Goal: Find specific page/section: Find specific page/section

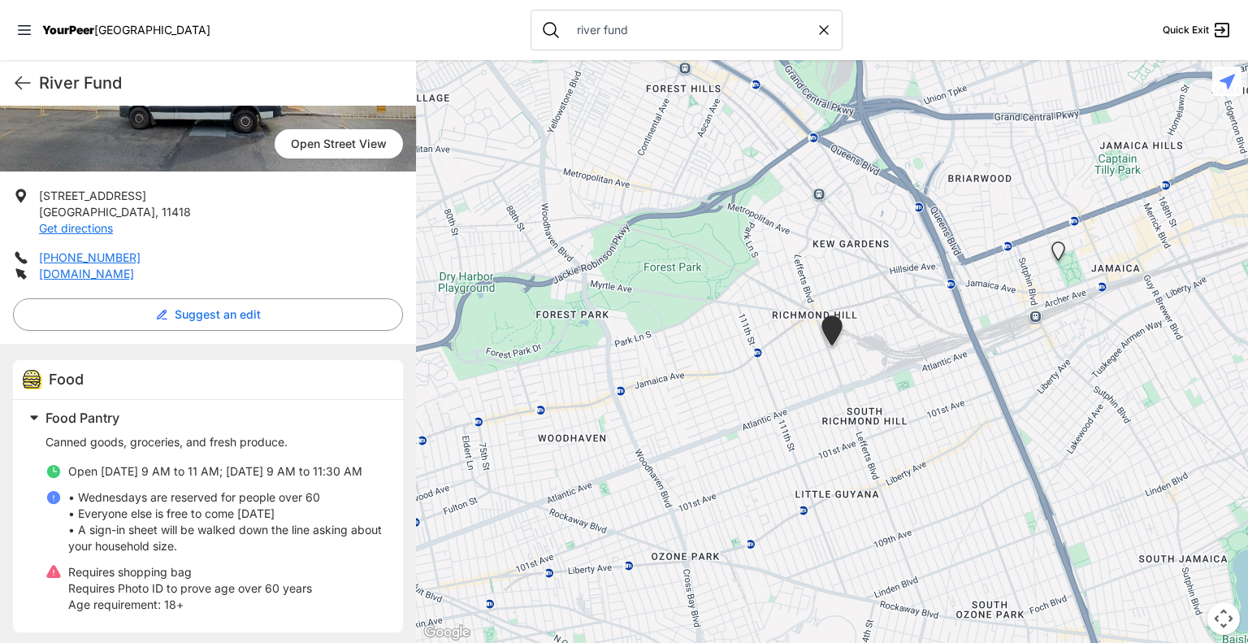
click at [816, 29] on icon at bounding box center [824, 30] width 16 height 16
select select "recentlyUpdated"
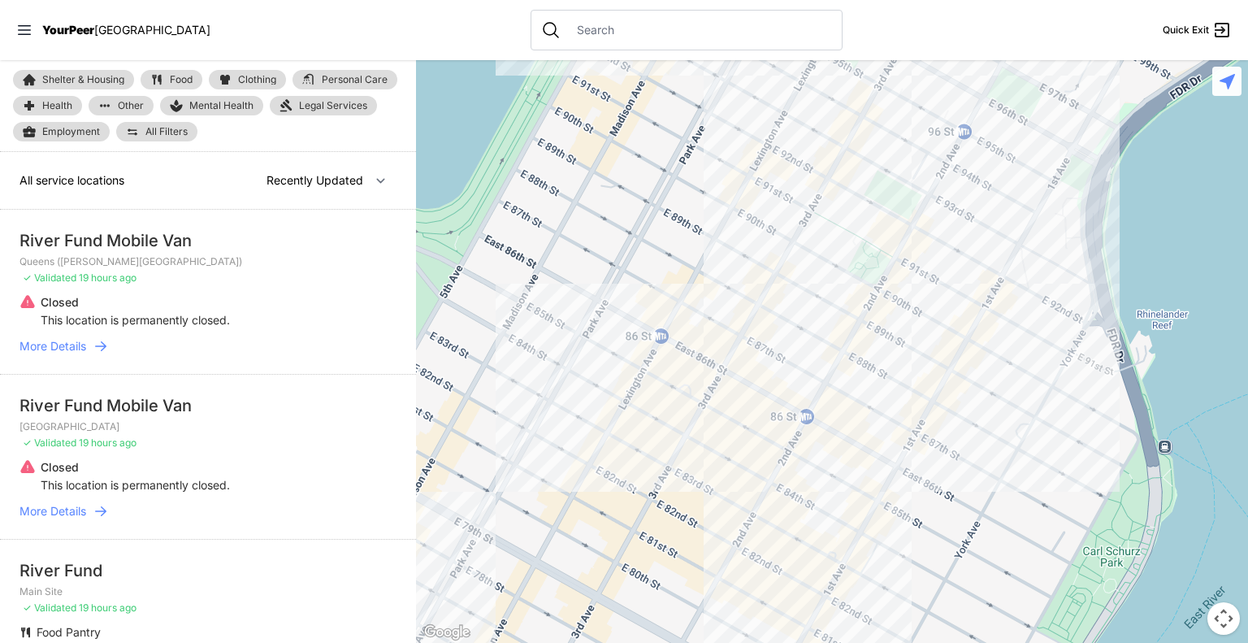
click at [604, 32] on input "text" at bounding box center [699, 30] width 265 height 16
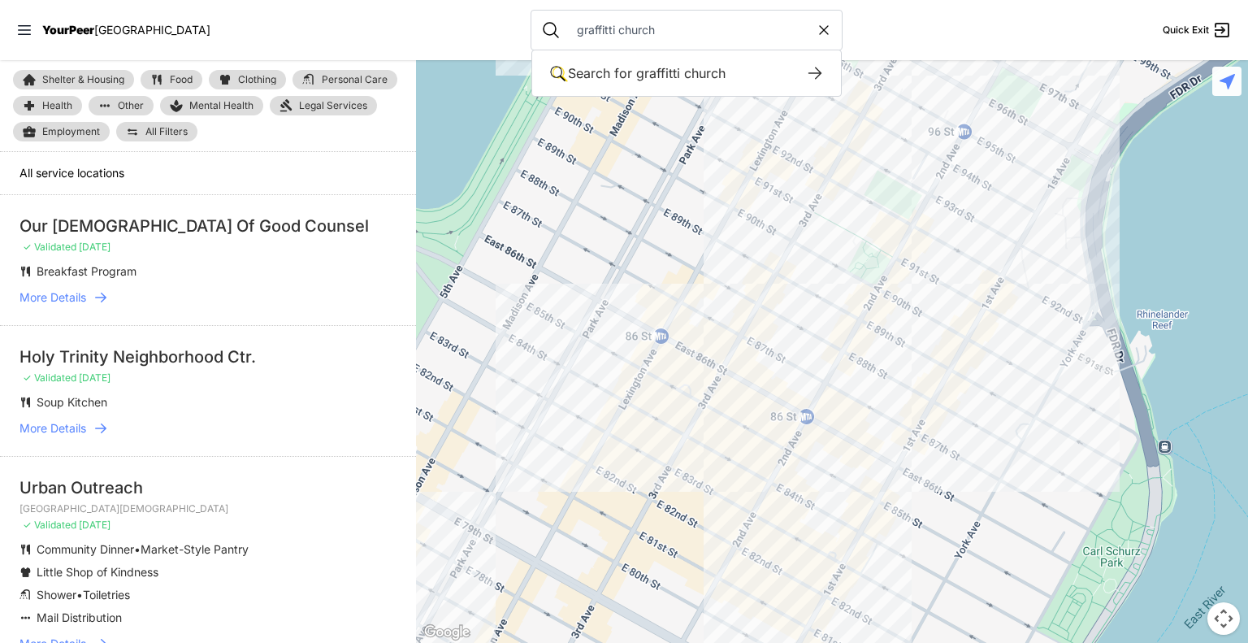
type input "graffitti church"
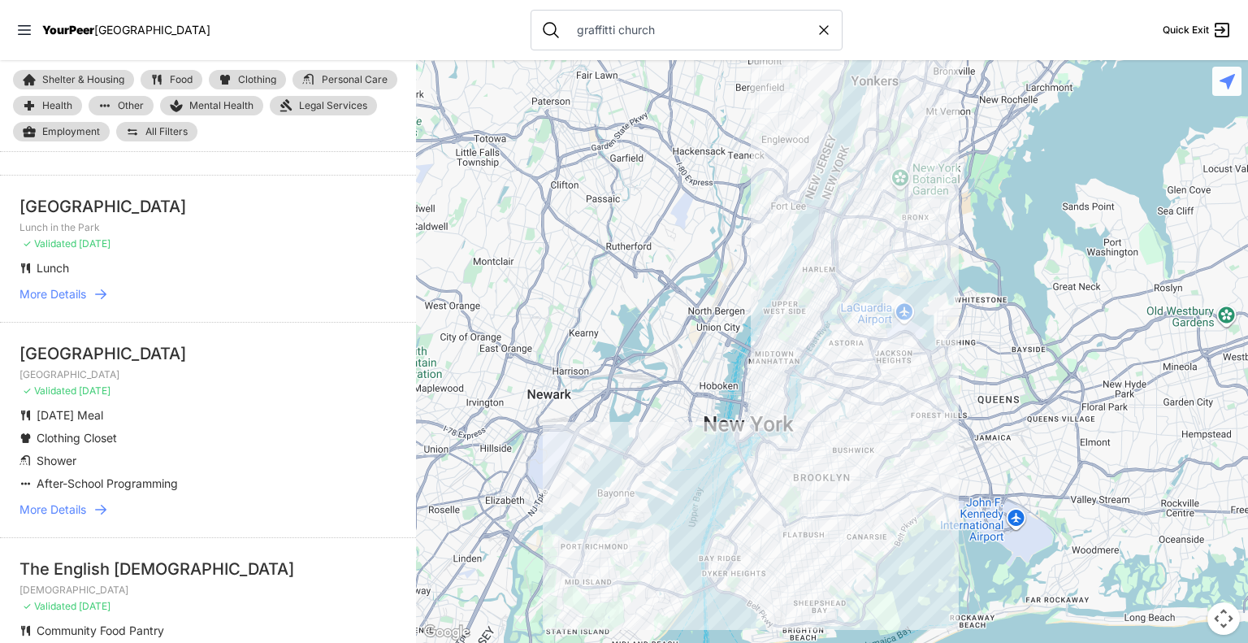
scroll to position [686, 0]
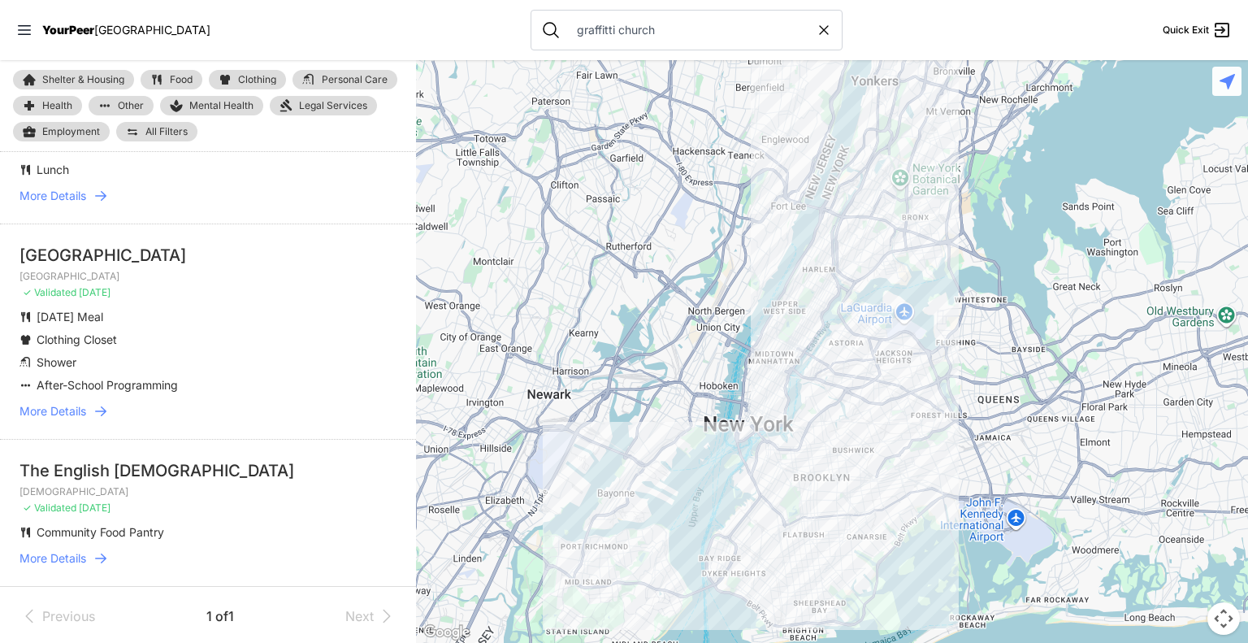
click at [76, 403] on span "More Details" at bounding box center [52, 411] width 67 height 16
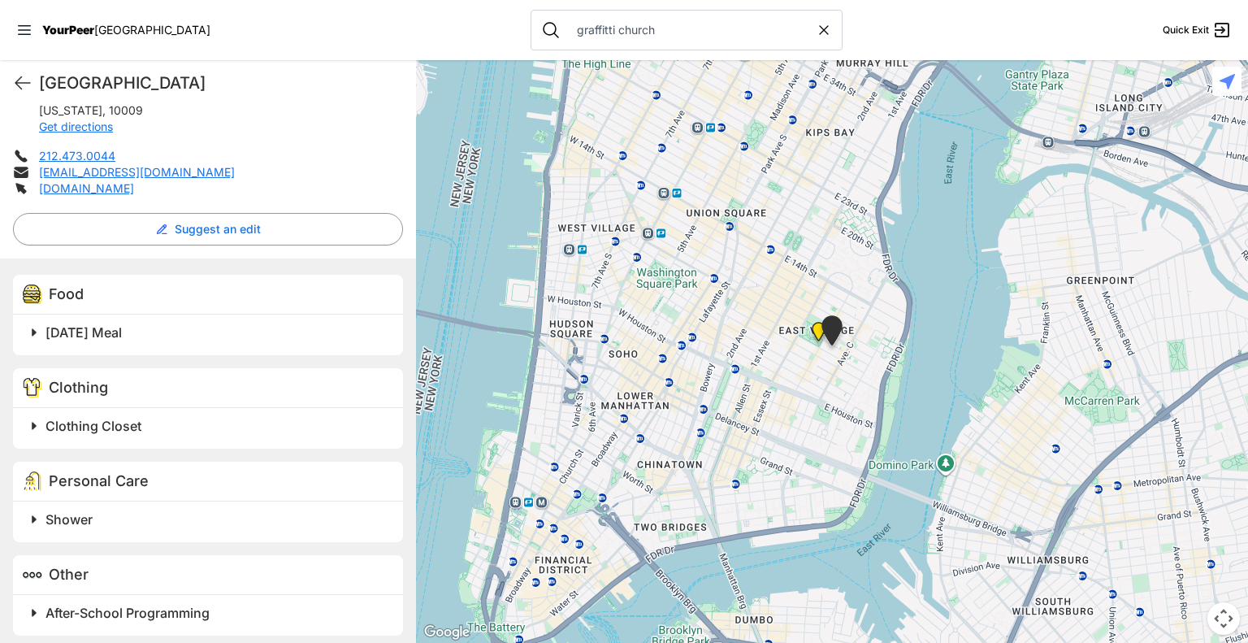
scroll to position [355, 0]
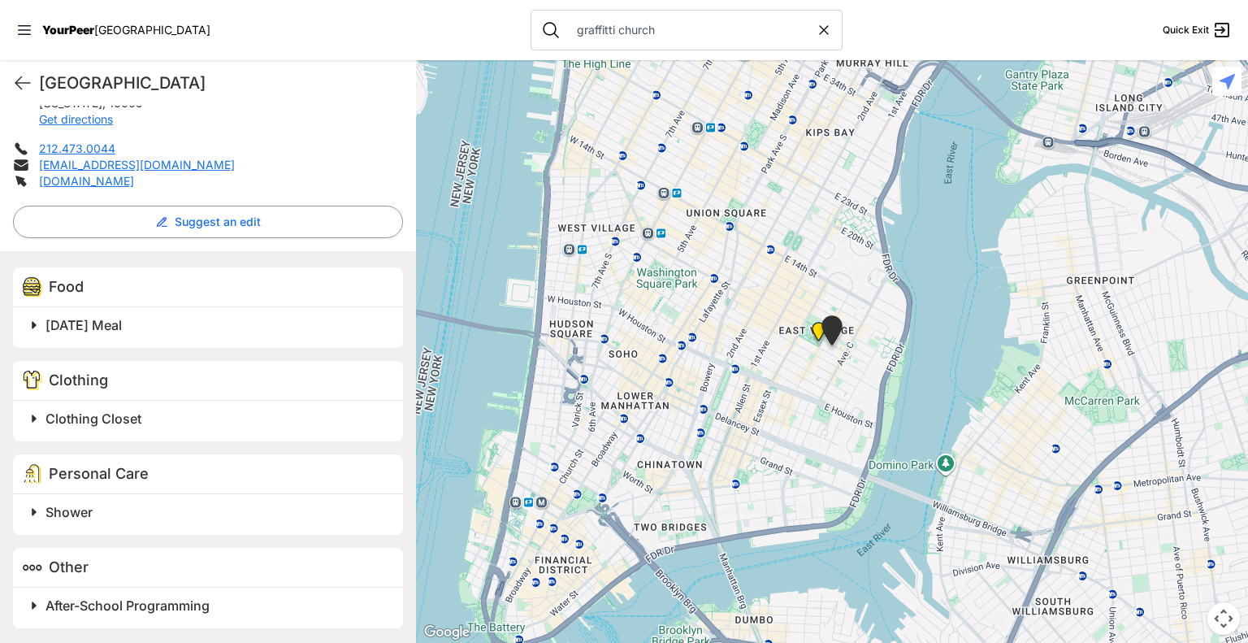
click at [38, 600] on span at bounding box center [237, 605] width 429 height 23
